Goal: Information Seeking & Learning: Learn about a topic

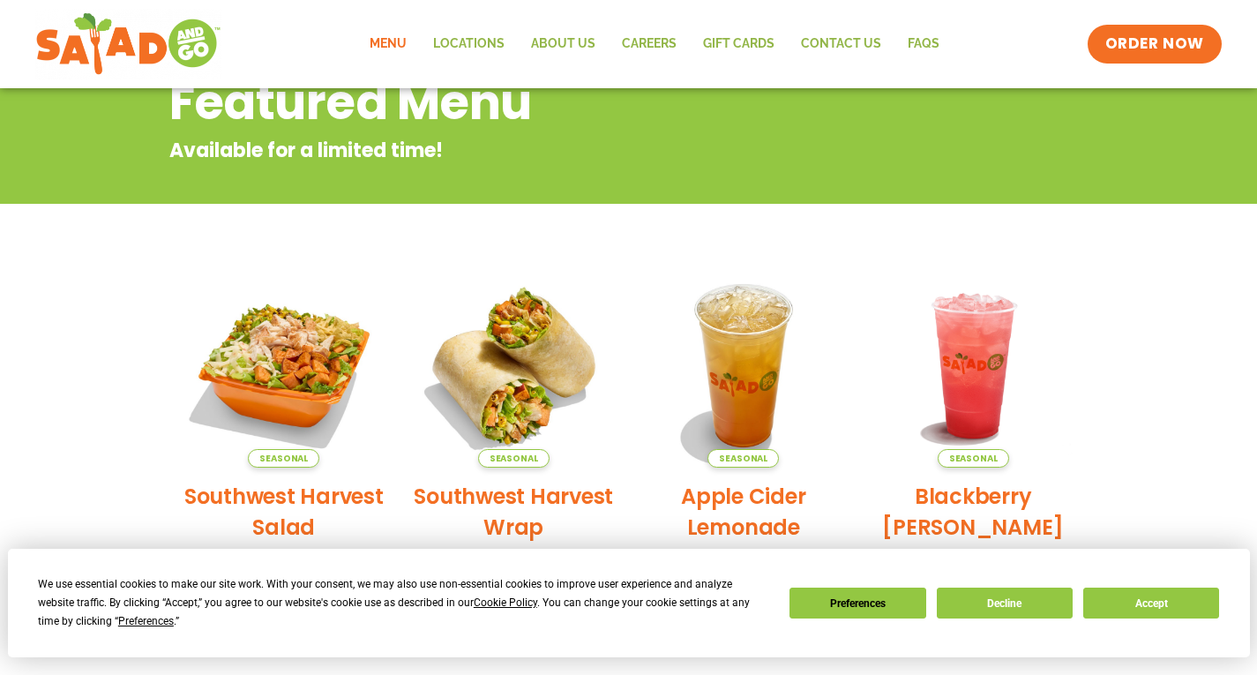
scroll to position [104, 0]
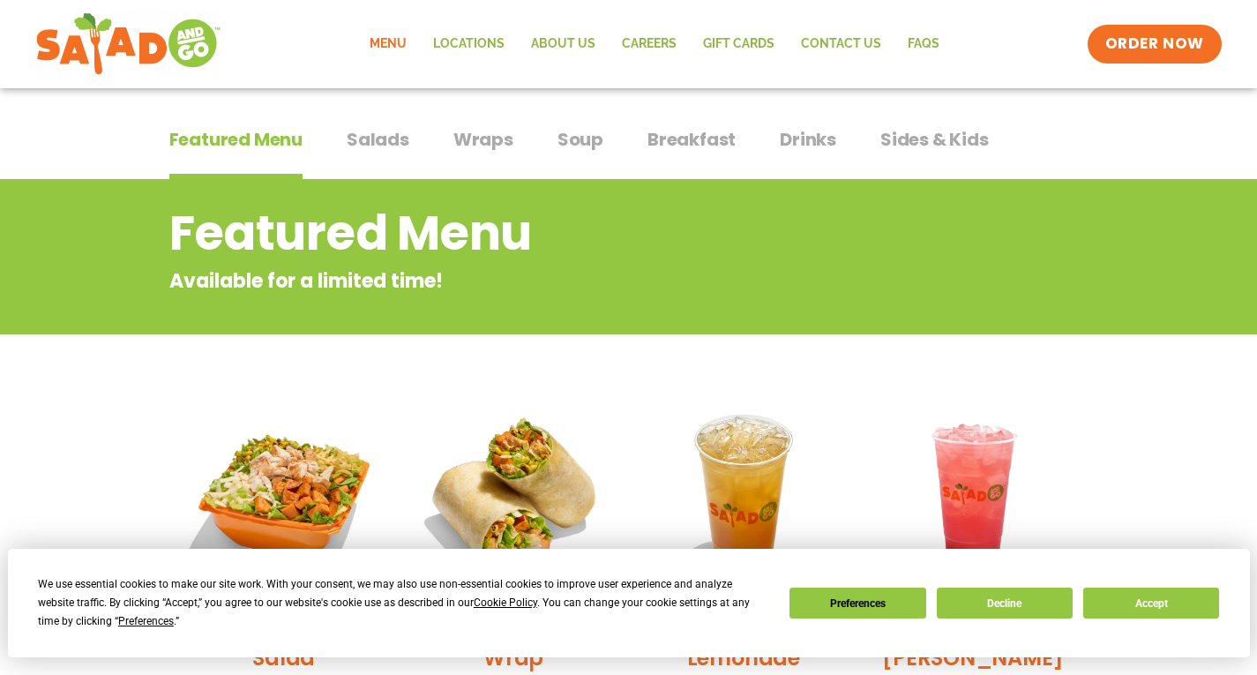
click at [370, 141] on span "Salads" at bounding box center [378, 139] width 63 height 26
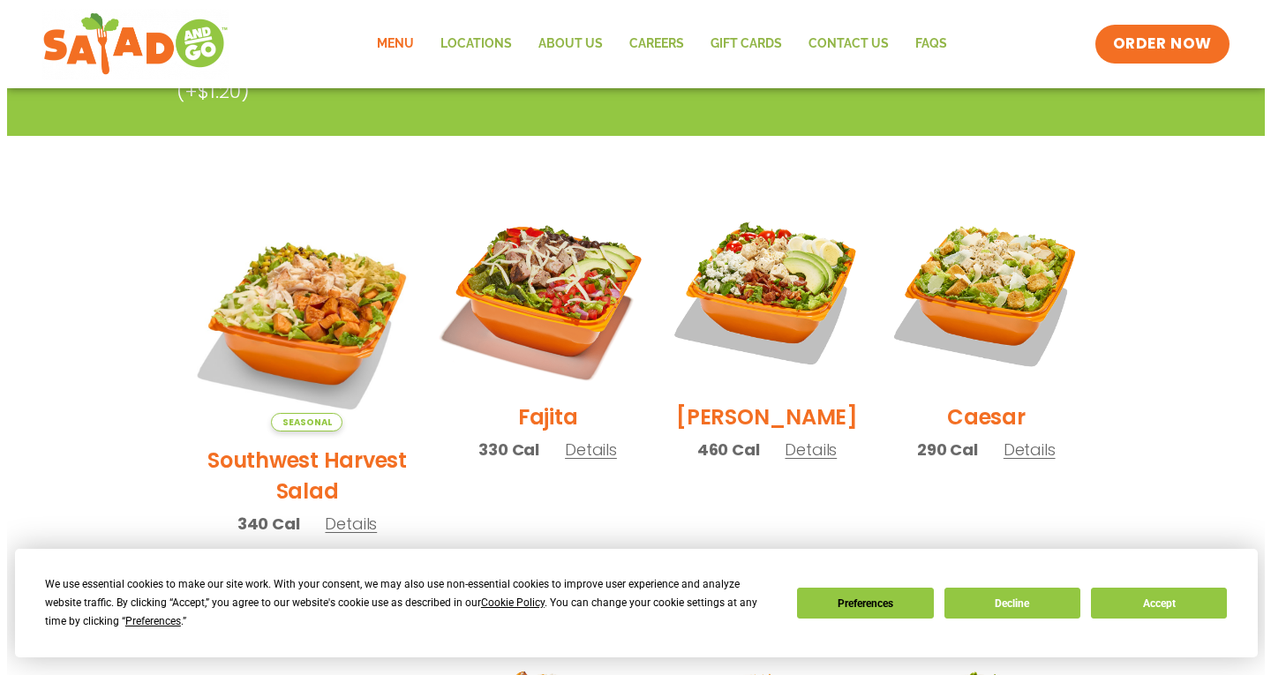
scroll to position [457, 0]
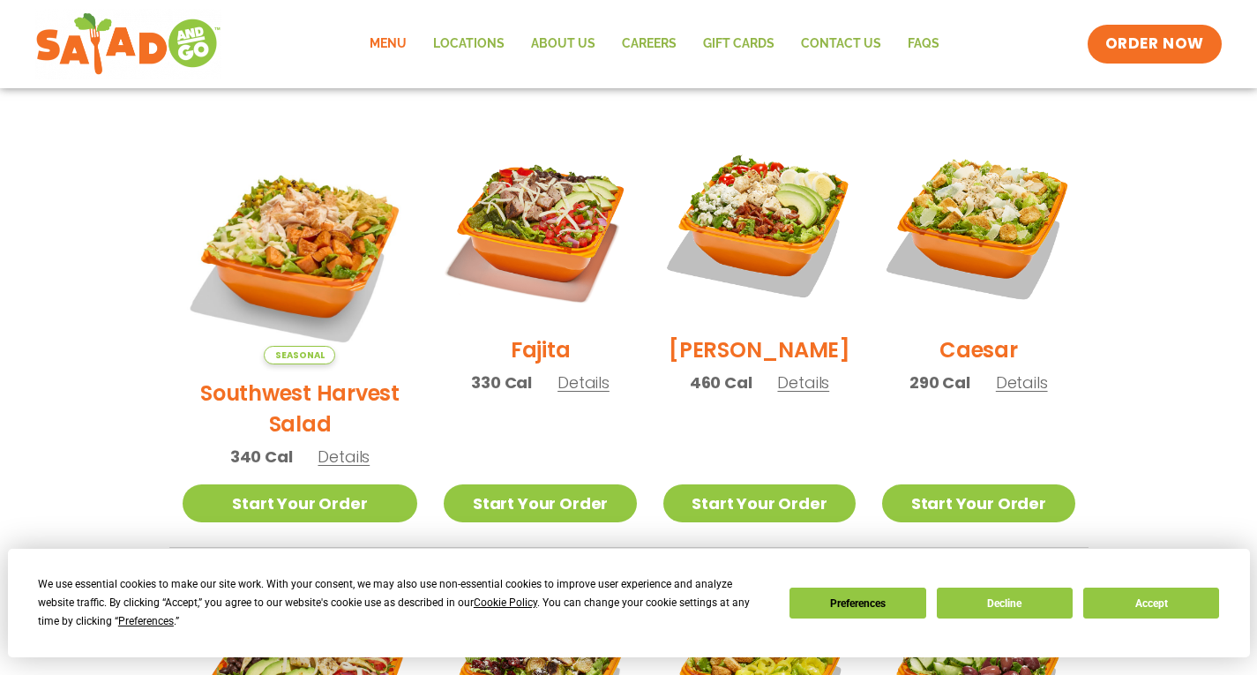
click at [513, 365] on h2 "Fajita" at bounding box center [541, 349] width 60 height 31
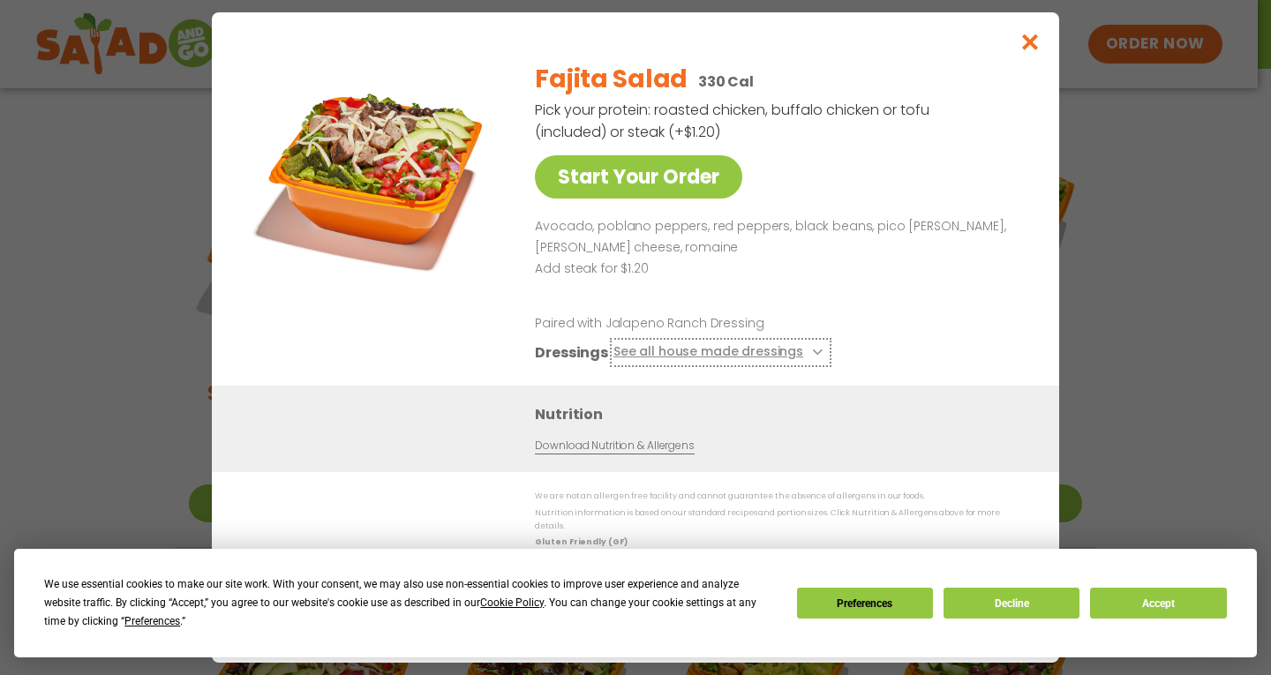
click at [812, 356] on icon at bounding box center [815, 352] width 7 height 7
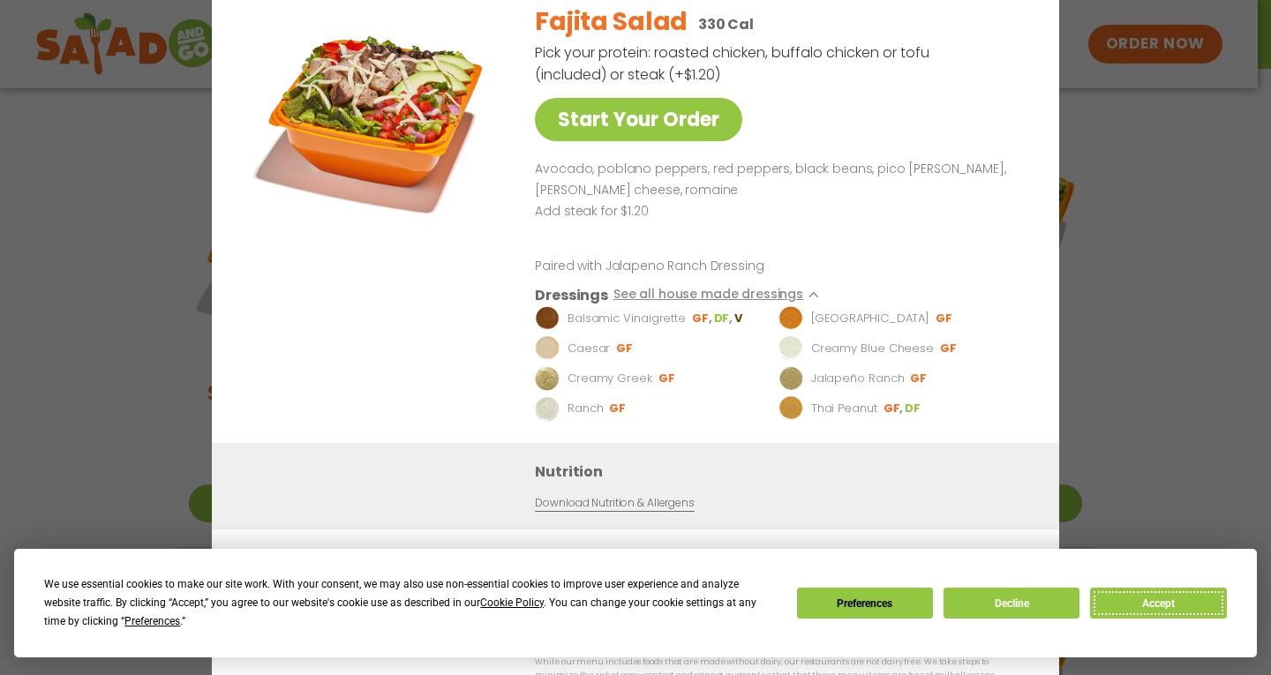
click at [1160, 611] on button "Accept" at bounding box center [1158, 603] width 136 height 31
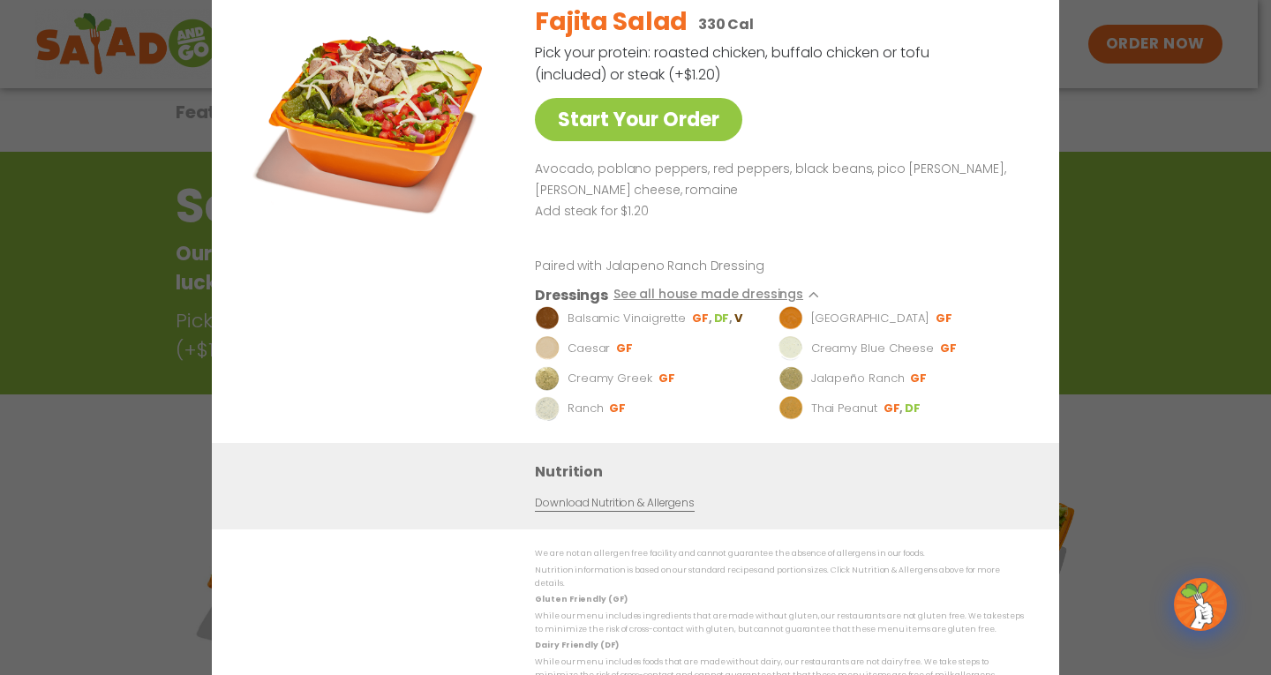
scroll to position [104, 0]
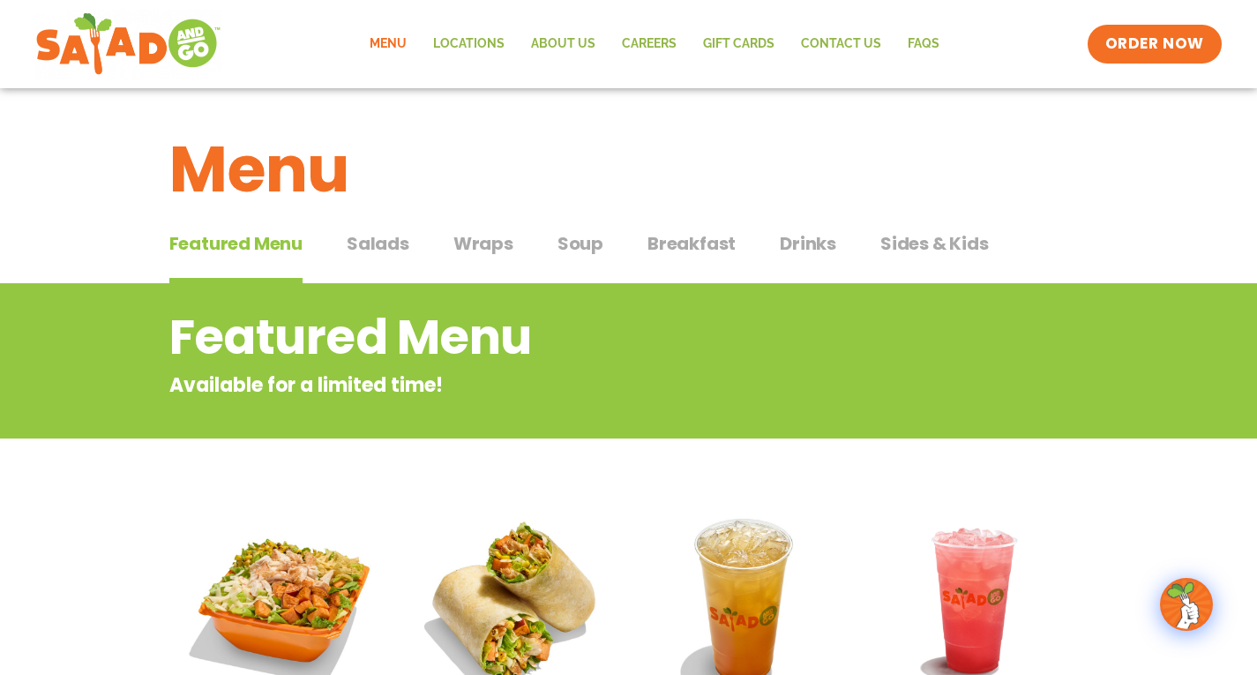
click at [470, 252] on span "Wraps" at bounding box center [484, 243] width 60 height 26
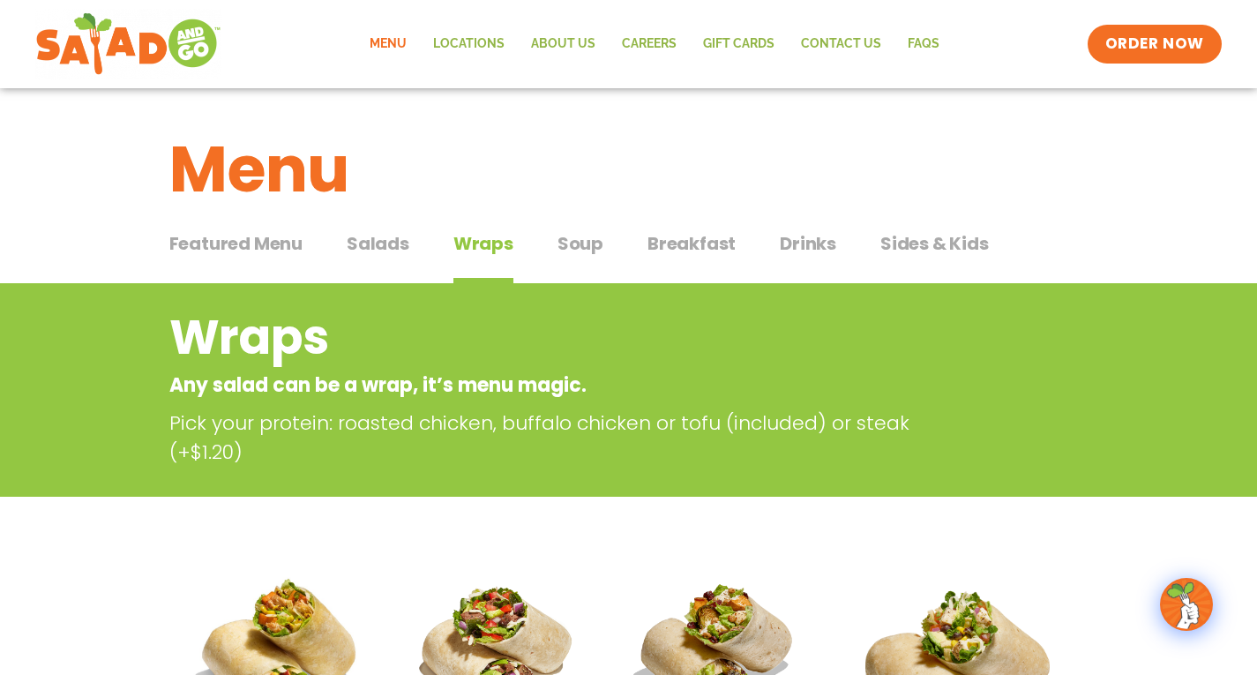
click at [585, 251] on span "Soup" at bounding box center [581, 243] width 46 height 26
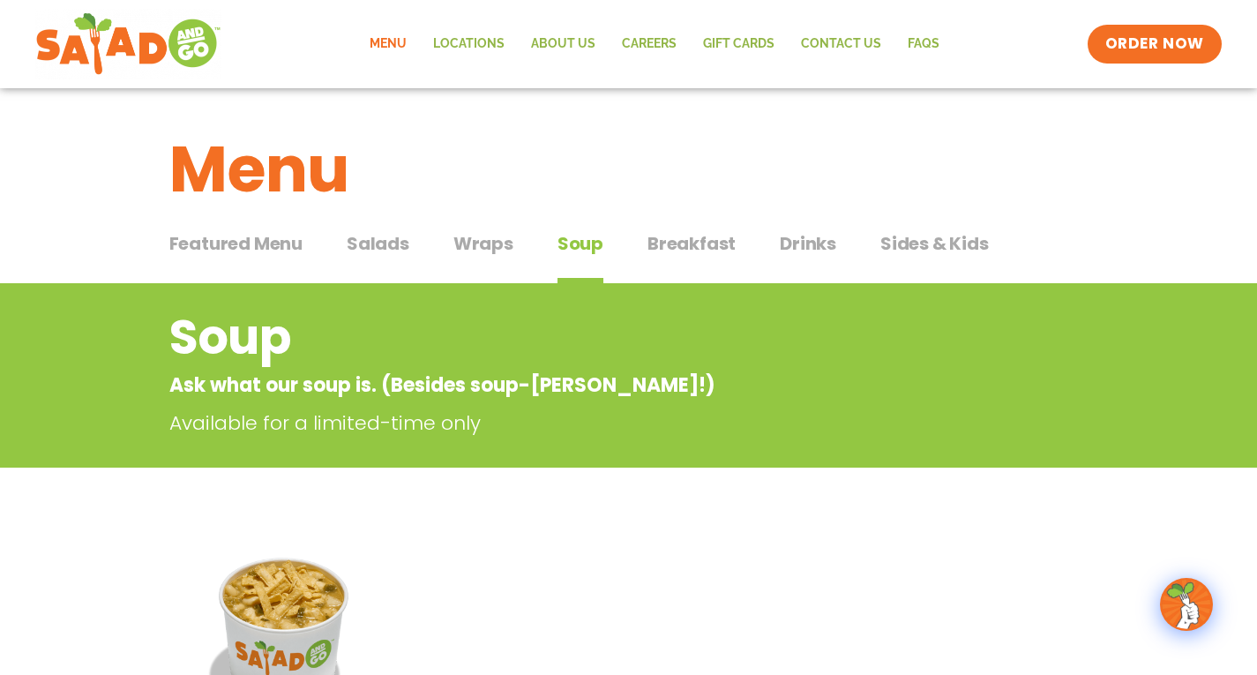
click at [368, 244] on span "Salads" at bounding box center [378, 243] width 63 height 26
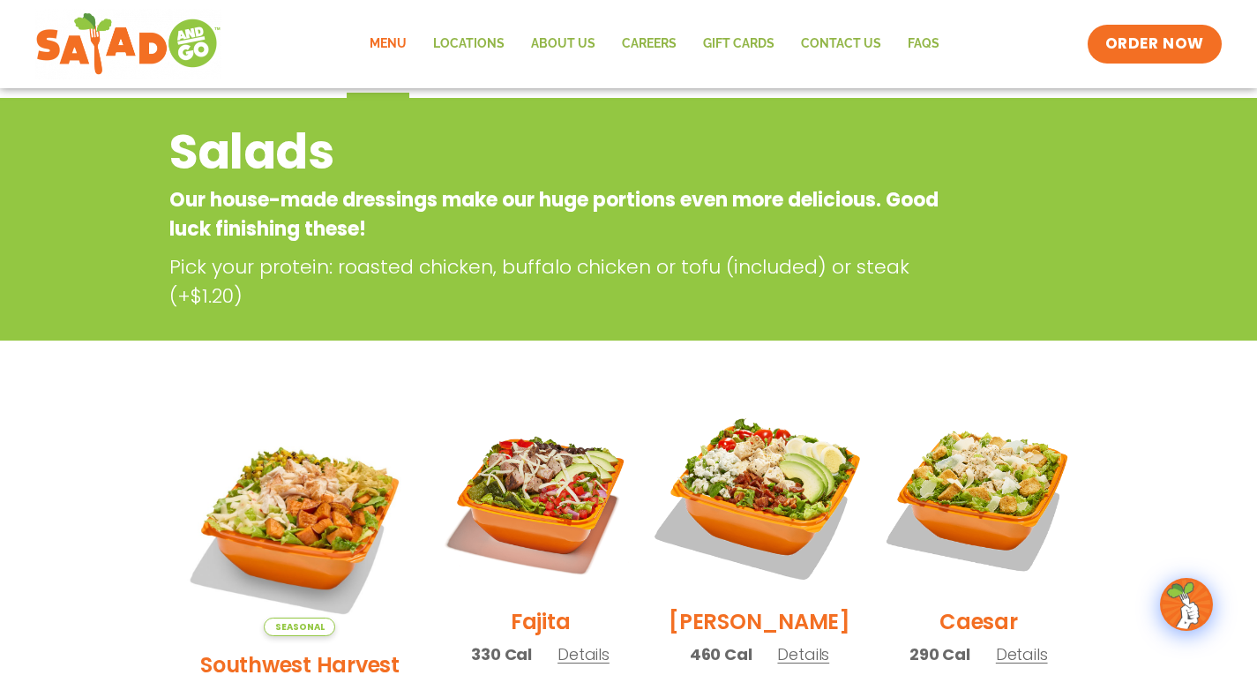
scroll to position [353, 0]
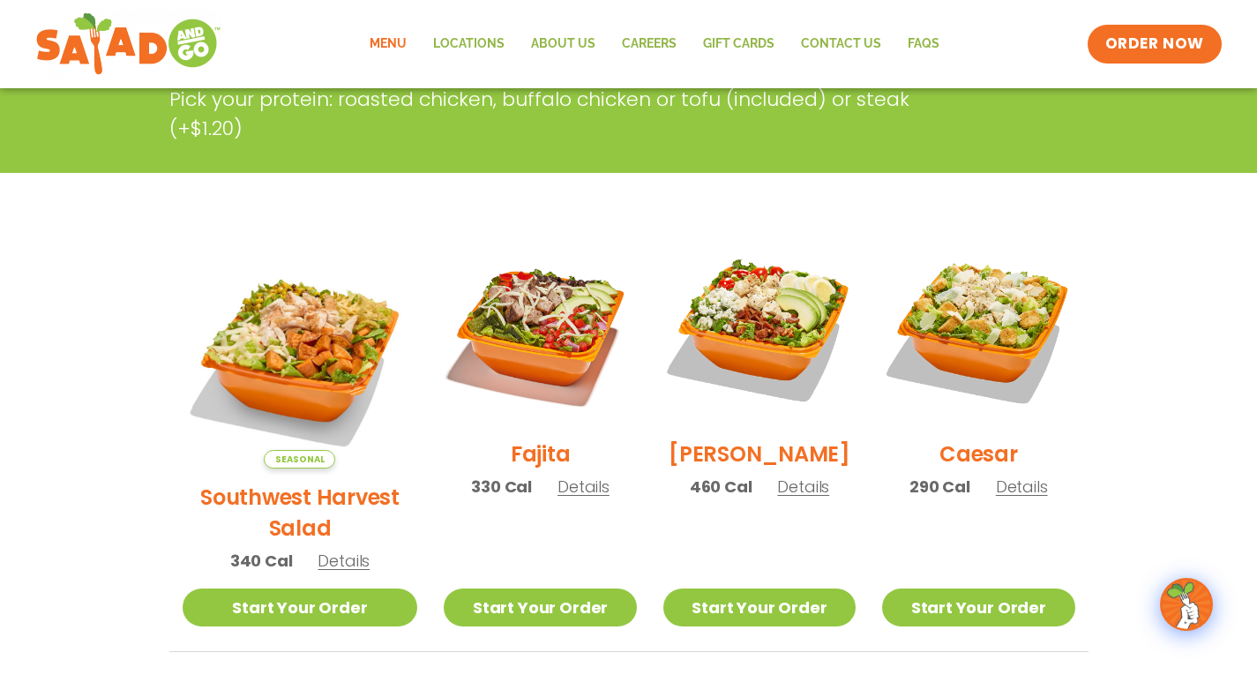
click at [753, 469] on h2 "[PERSON_NAME]" at bounding box center [760, 454] width 182 height 31
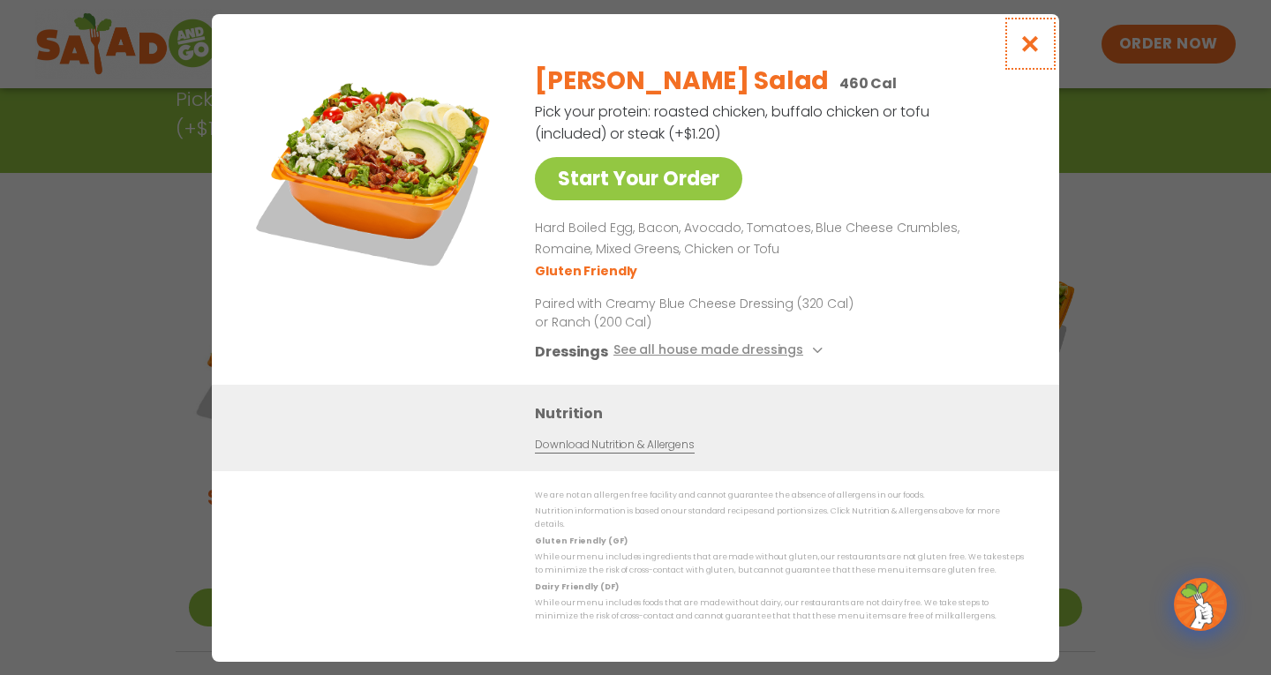
click at [1026, 49] on icon "Close modal" at bounding box center [1030, 43] width 22 height 19
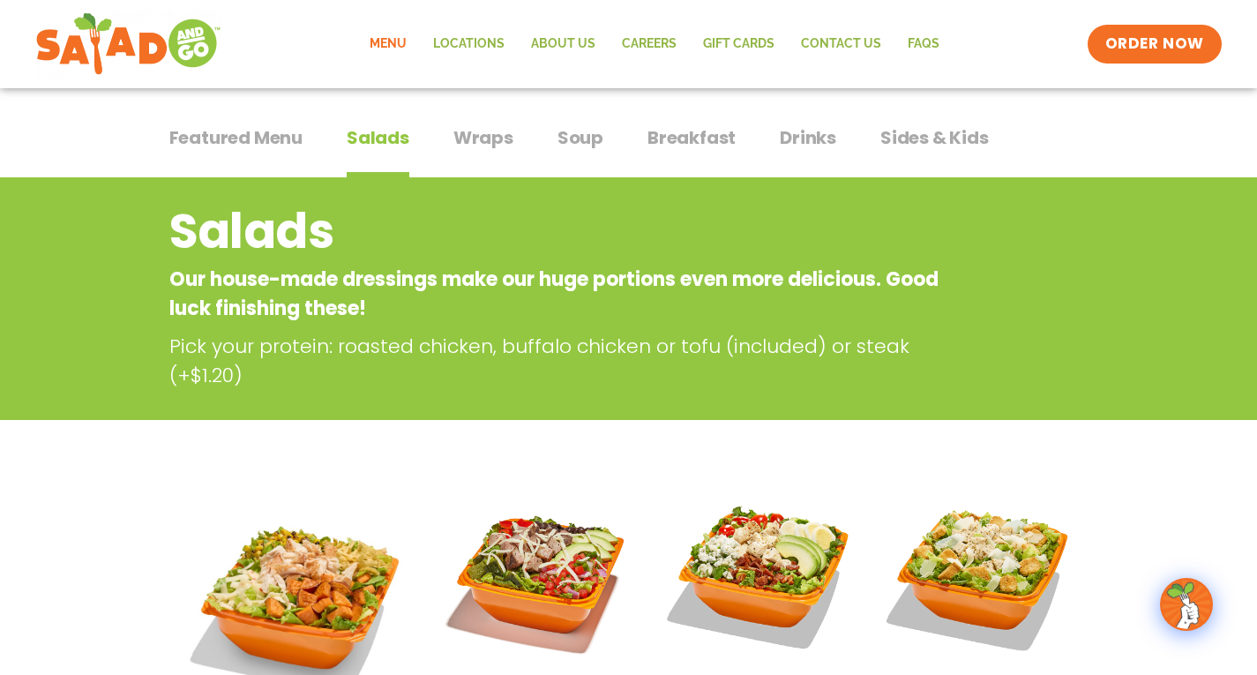
scroll to position [0, 0]
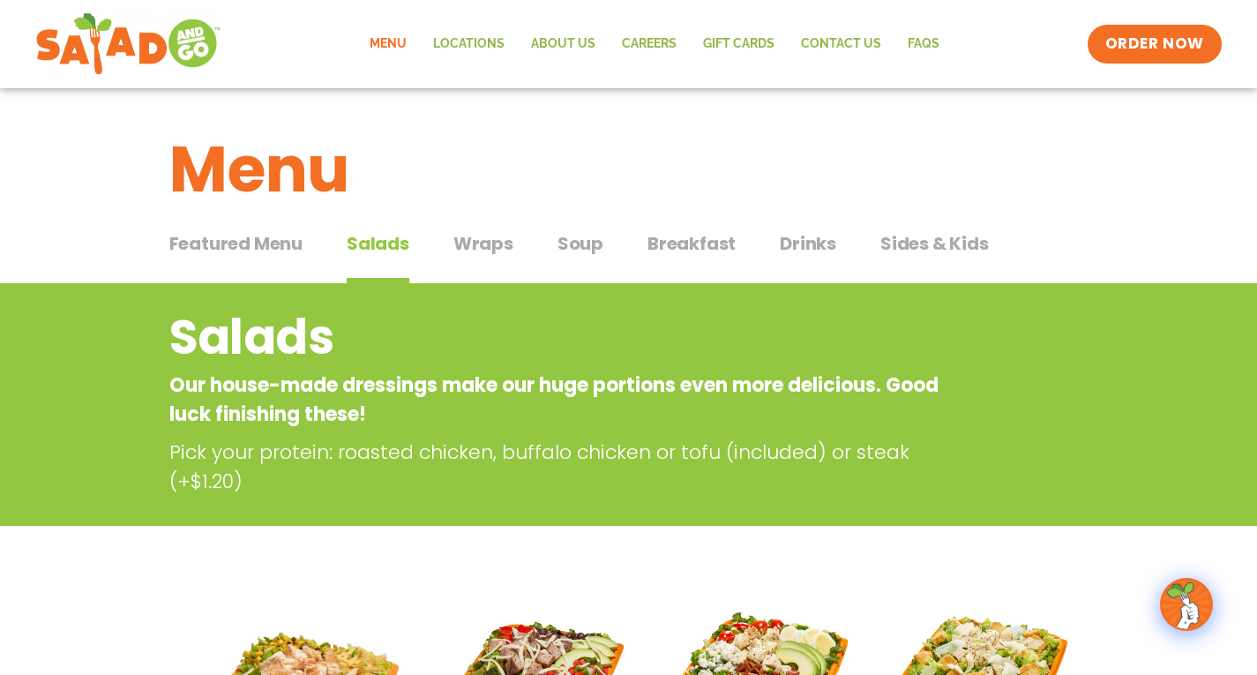
click at [898, 244] on span "Sides & Kids" at bounding box center [935, 243] width 109 height 26
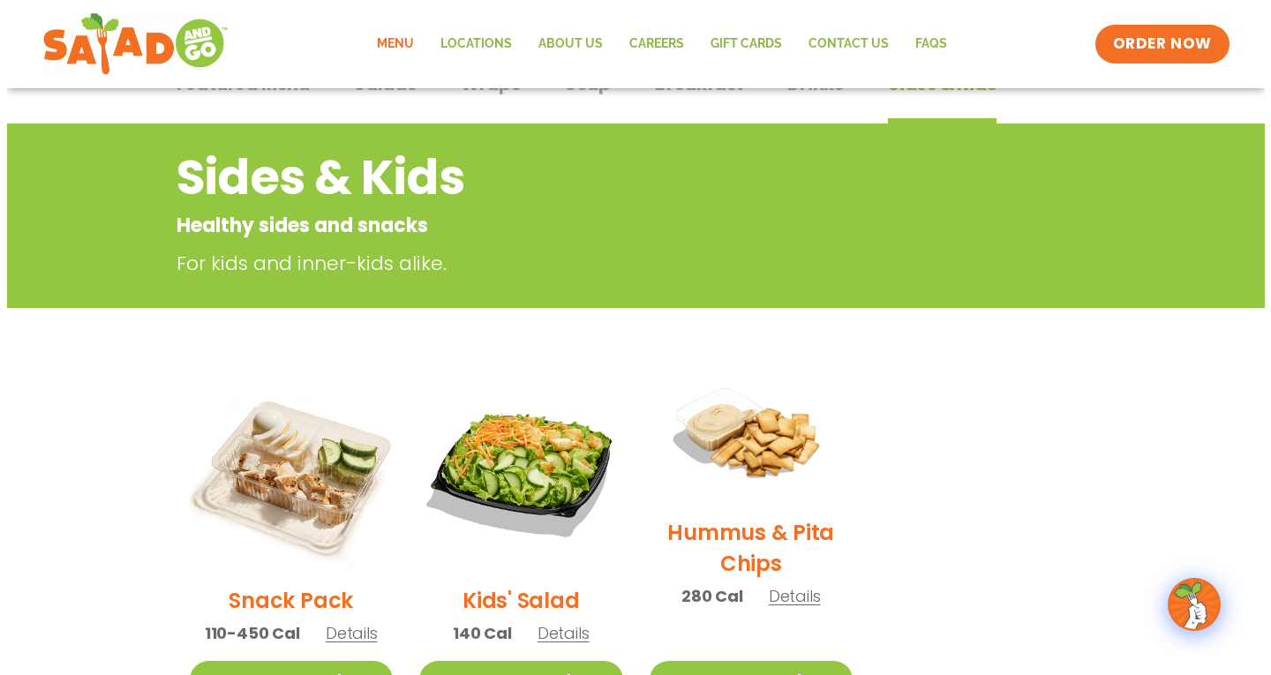
scroll to position [353, 0]
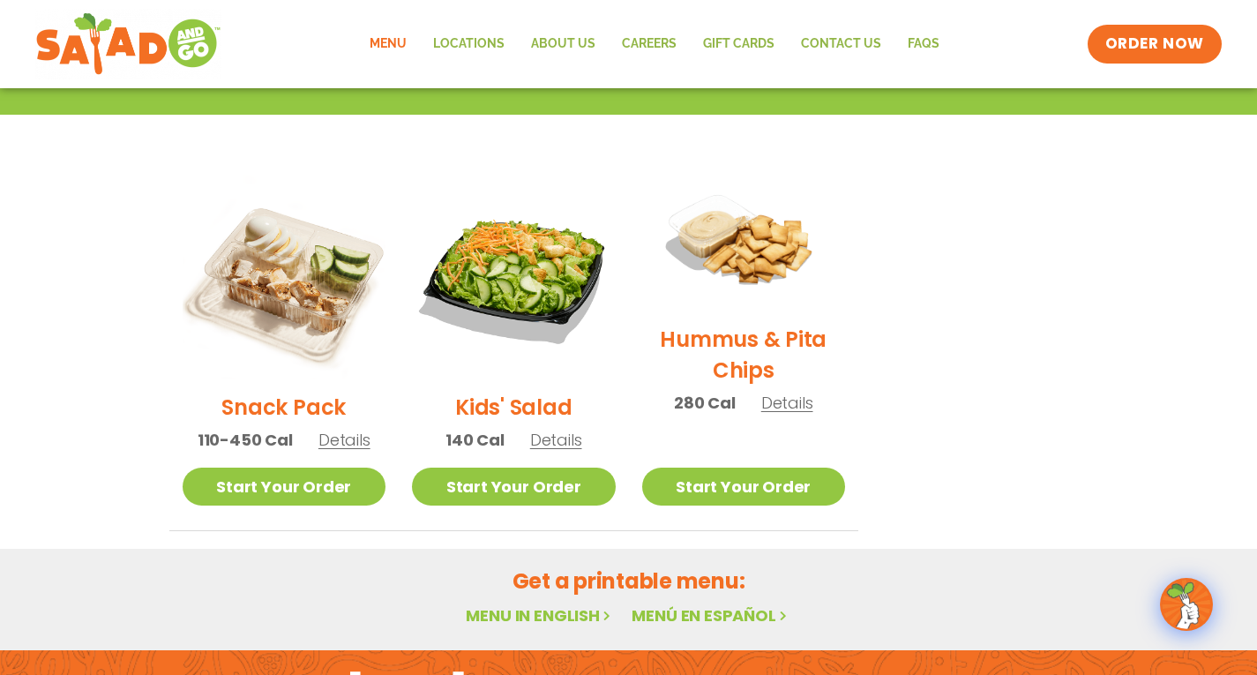
click at [529, 616] on link "Menu in English" at bounding box center [540, 615] width 148 height 22
click at [305, 408] on h2 "Snack Pack" at bounding box center [283, 407] width 124 height 31
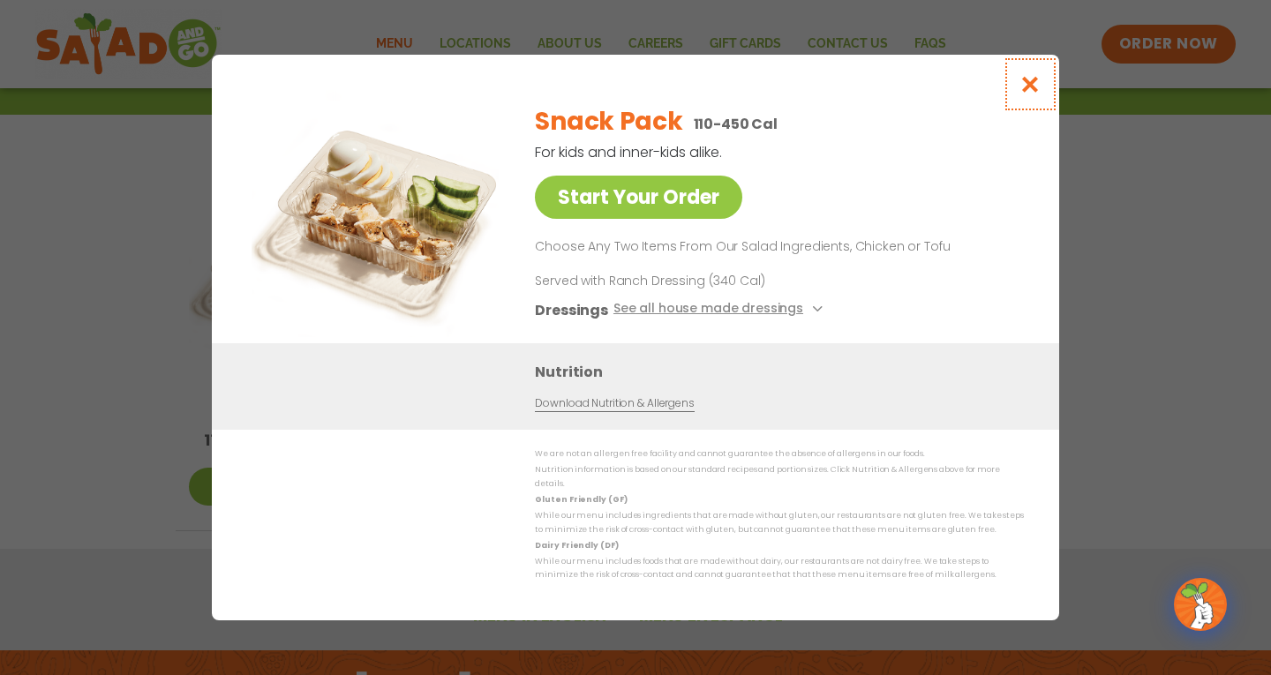
click at [1031, 91] on icon "Close modal" at bounding box center [1030, 84] width 22 height 19
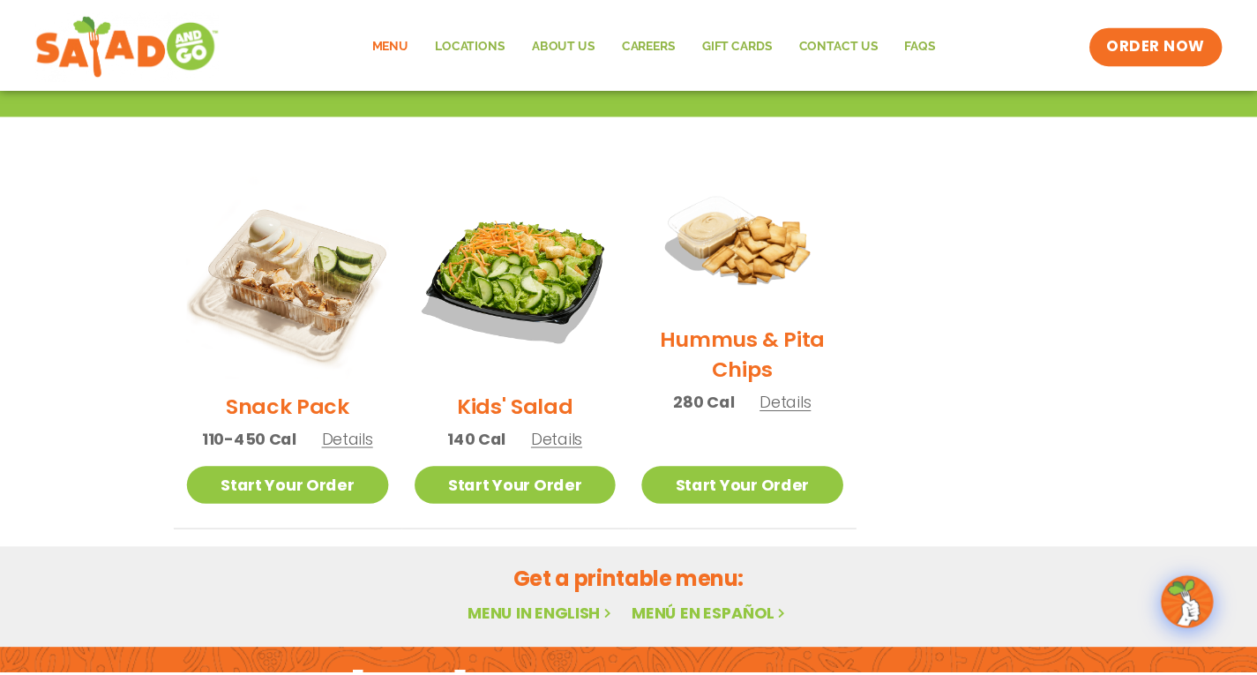
scroll to position [283, 0]
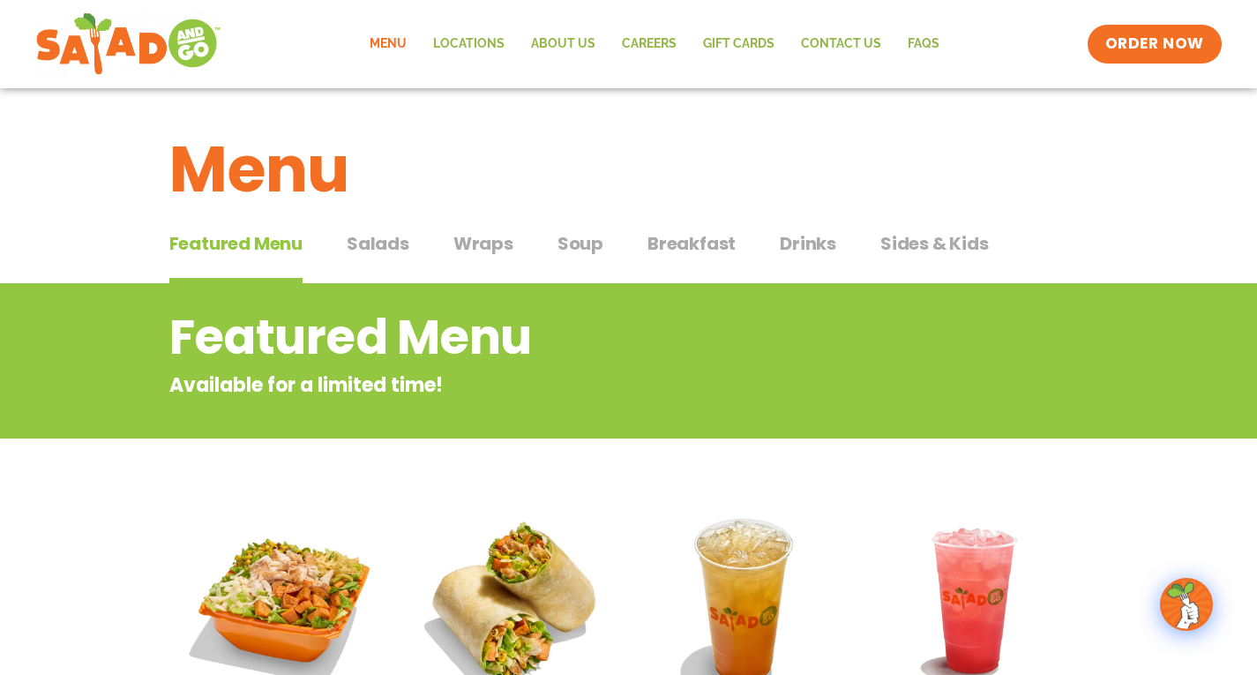
click at [913, 248] on span "Sides & Kids" at bounding box center [935, 243] width 109 height 26
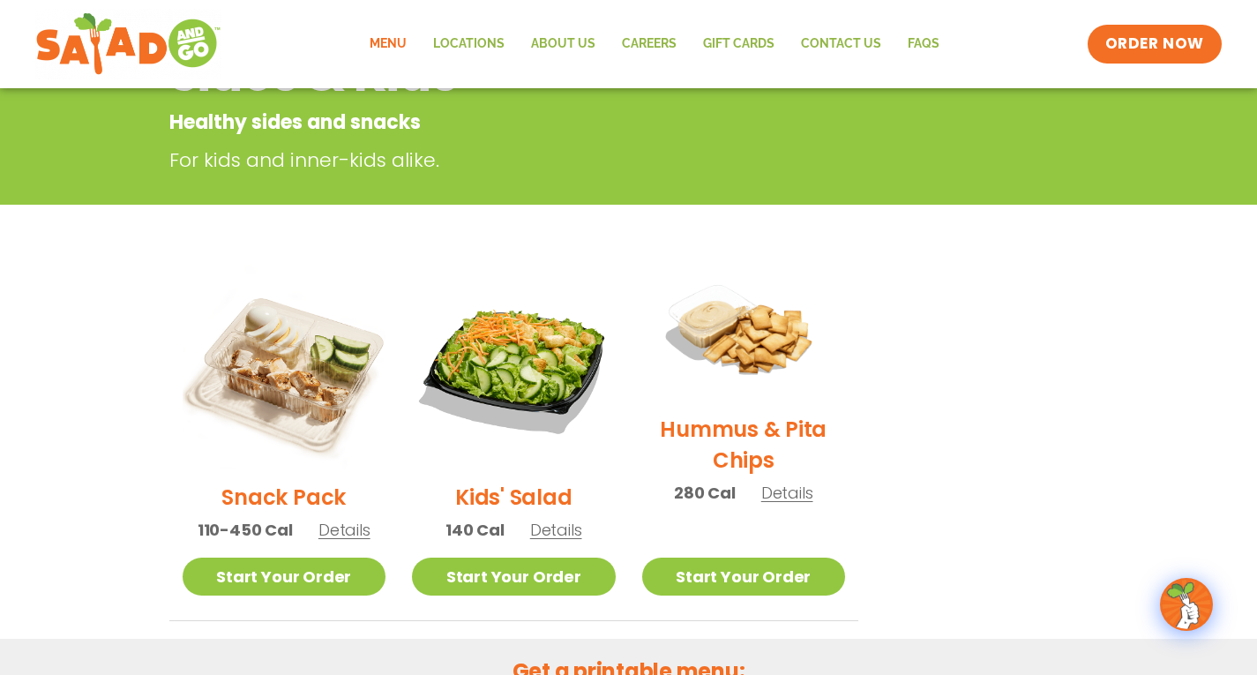
scroll to position [353, 0]
